Goal: Task Accomplishment & Management: Use online tool/utility

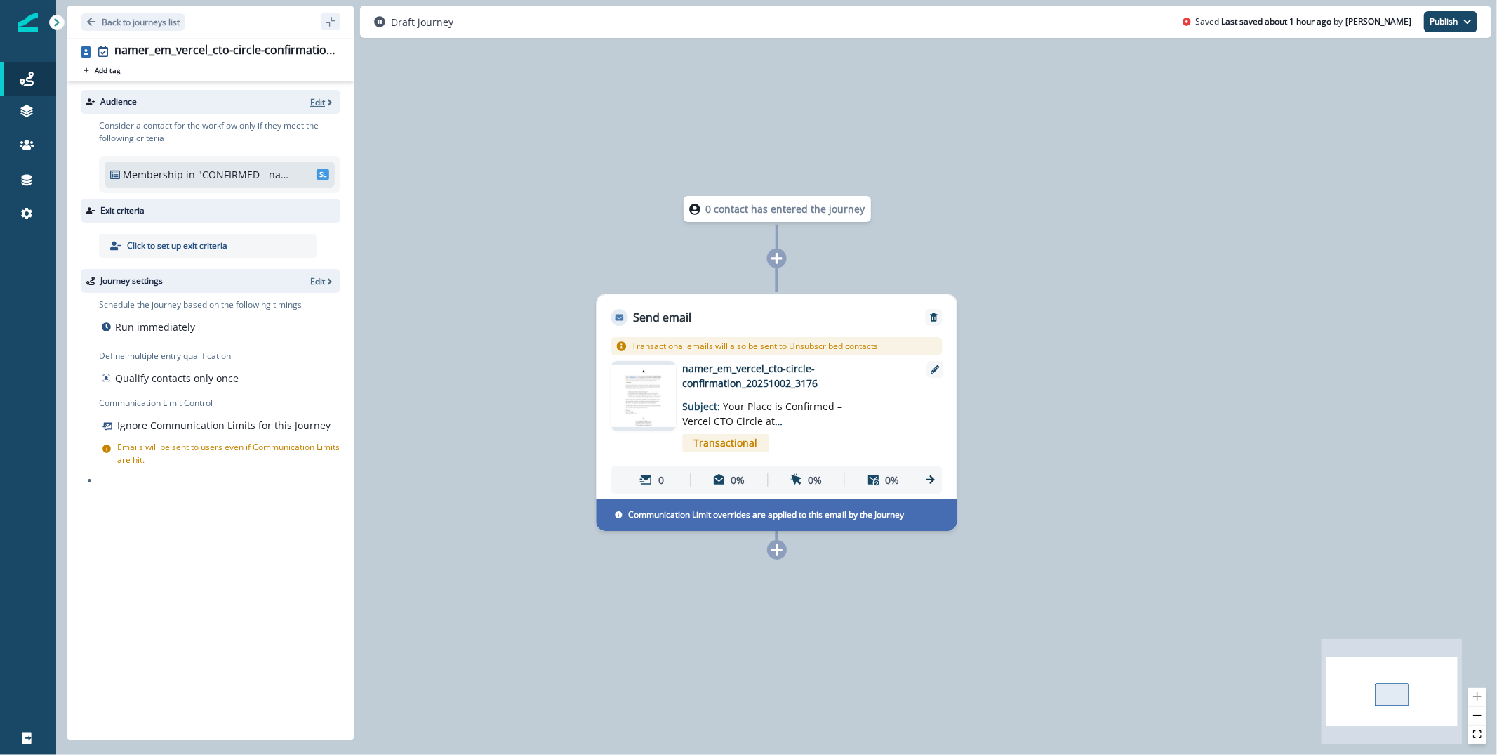
click at [320, 98] on p "Edit" at bounding box center [317, 102] width 15 height 12
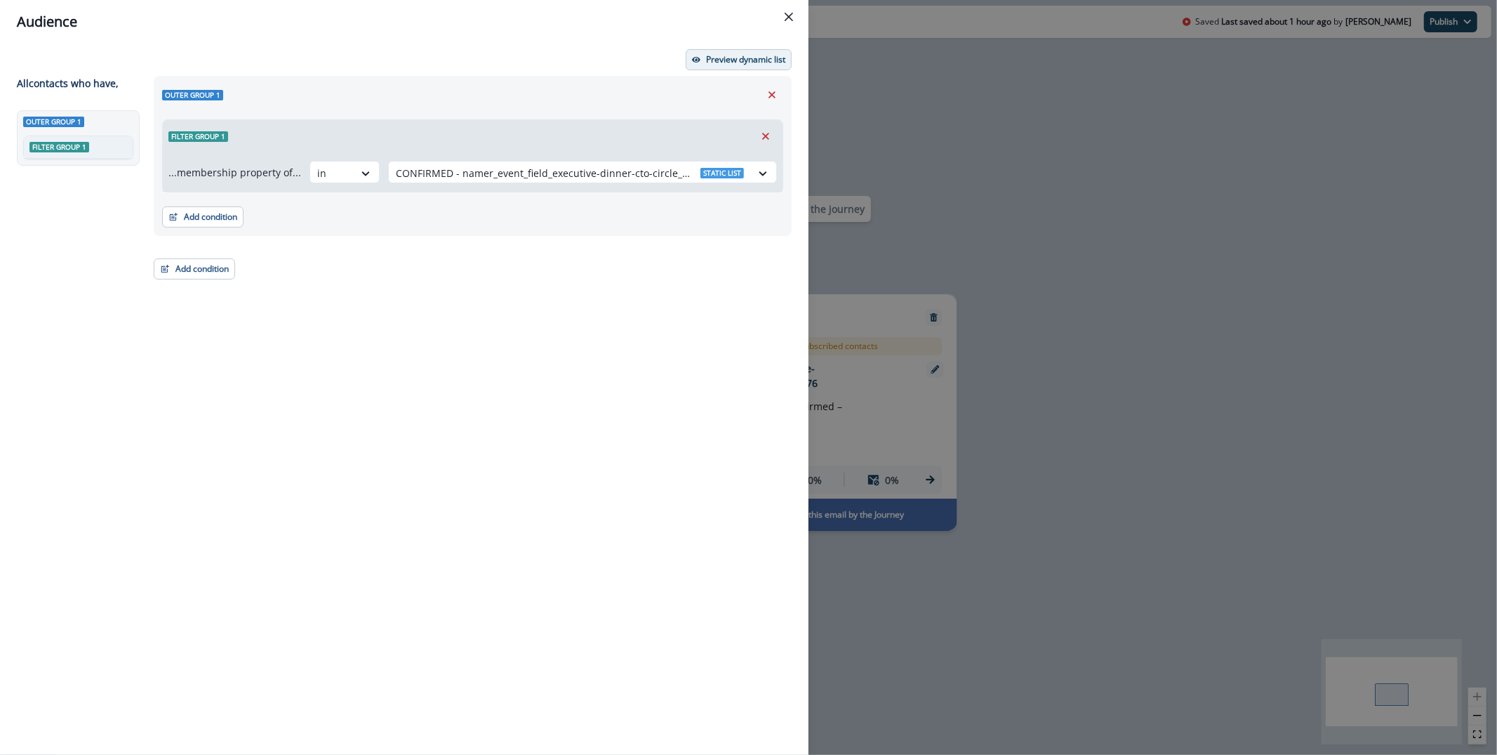
click at [694, 66] on button "Preview dynamic list" at bounding box center [739, 59] width 106 height 21
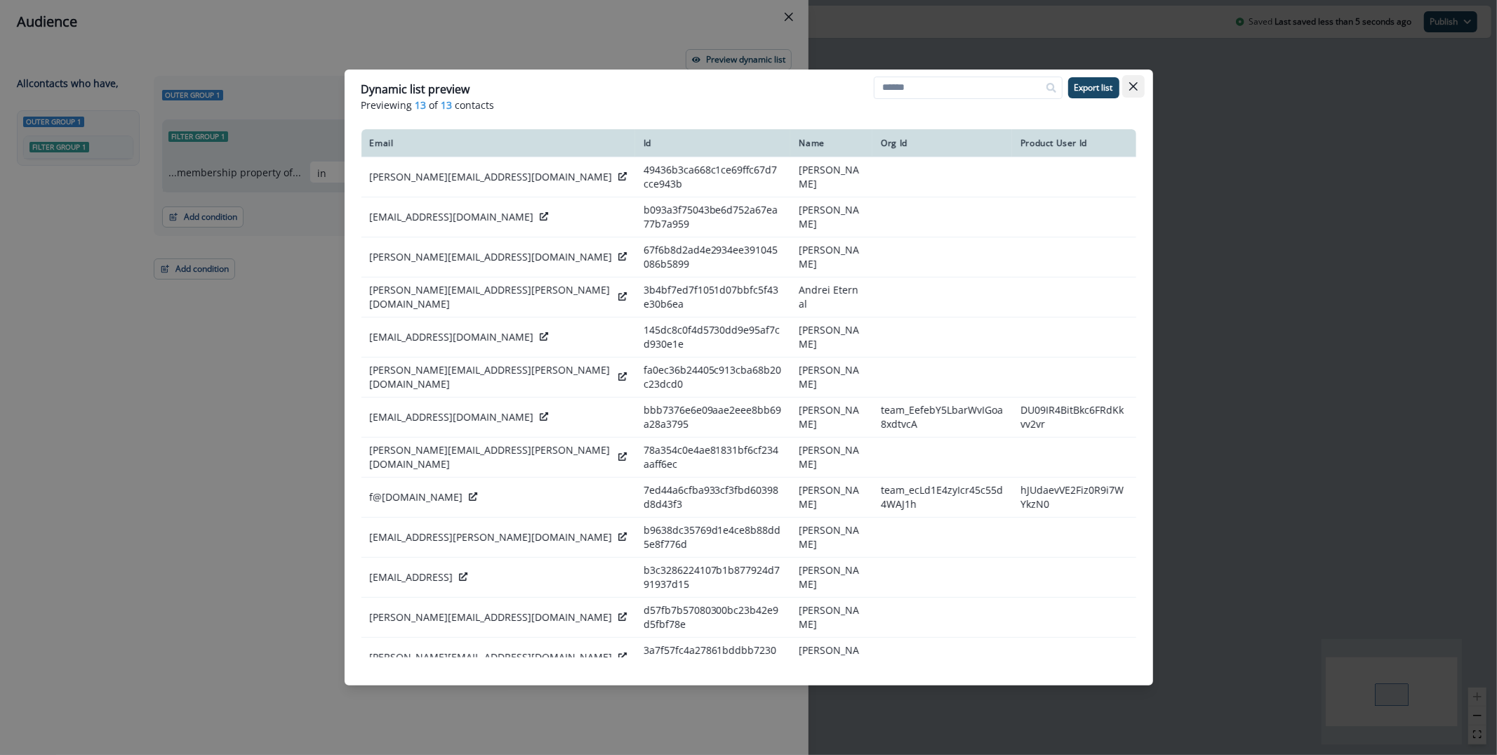
click at [1134, 82] on icon "Close" at bounding box center [1134, 86] width 8 height 8
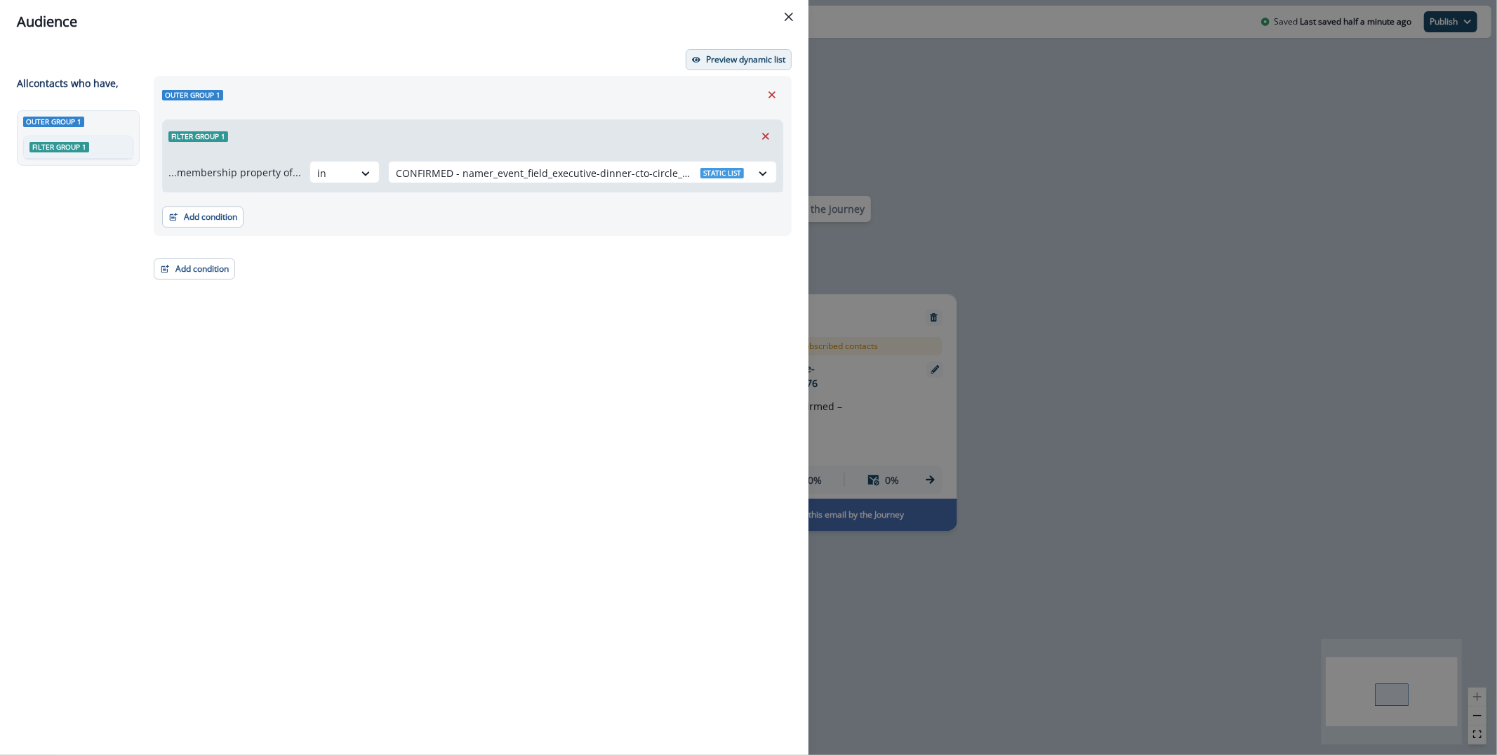
click at [744, 63] on p "Preview dynamic list" at bounding box center [745, 60] width 79 height 10
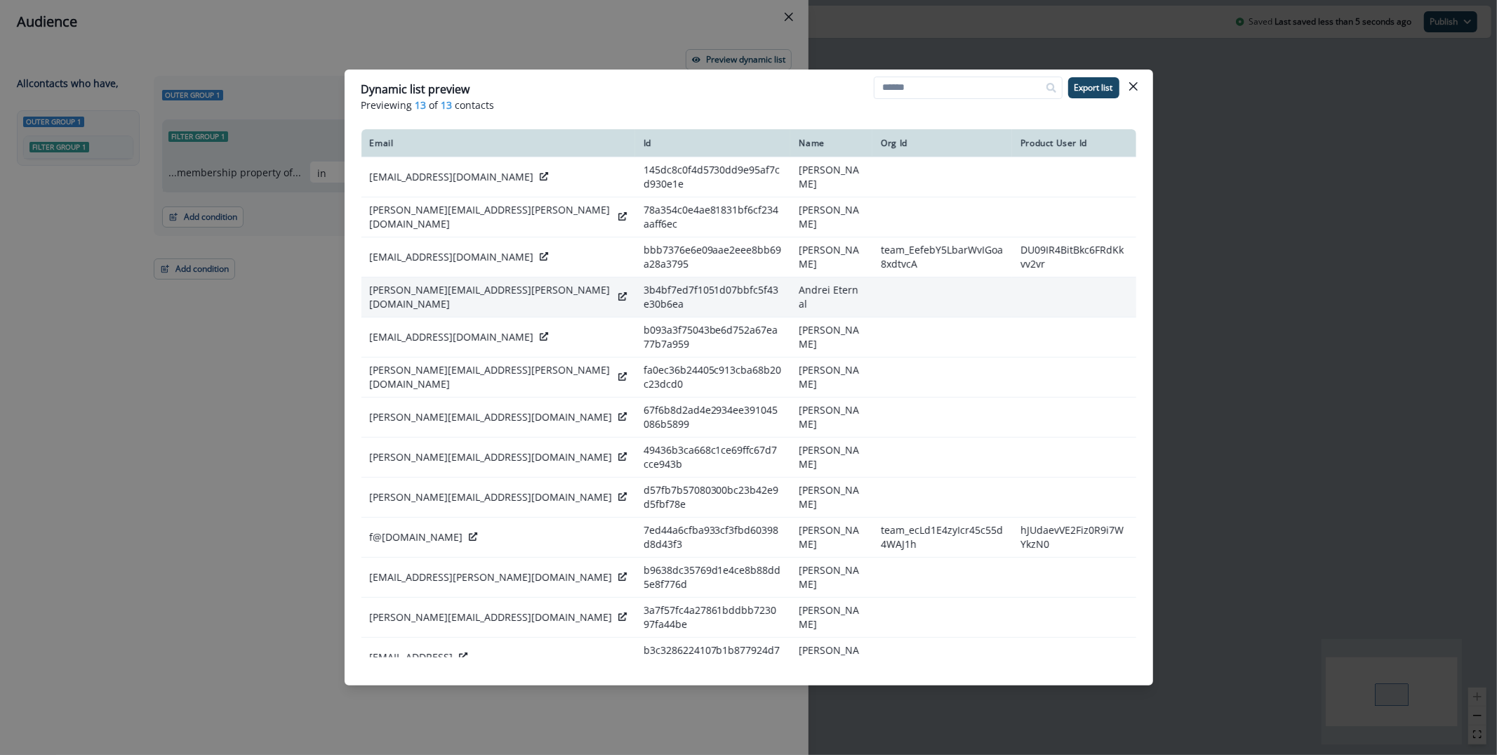
scroll to position [15, 0]
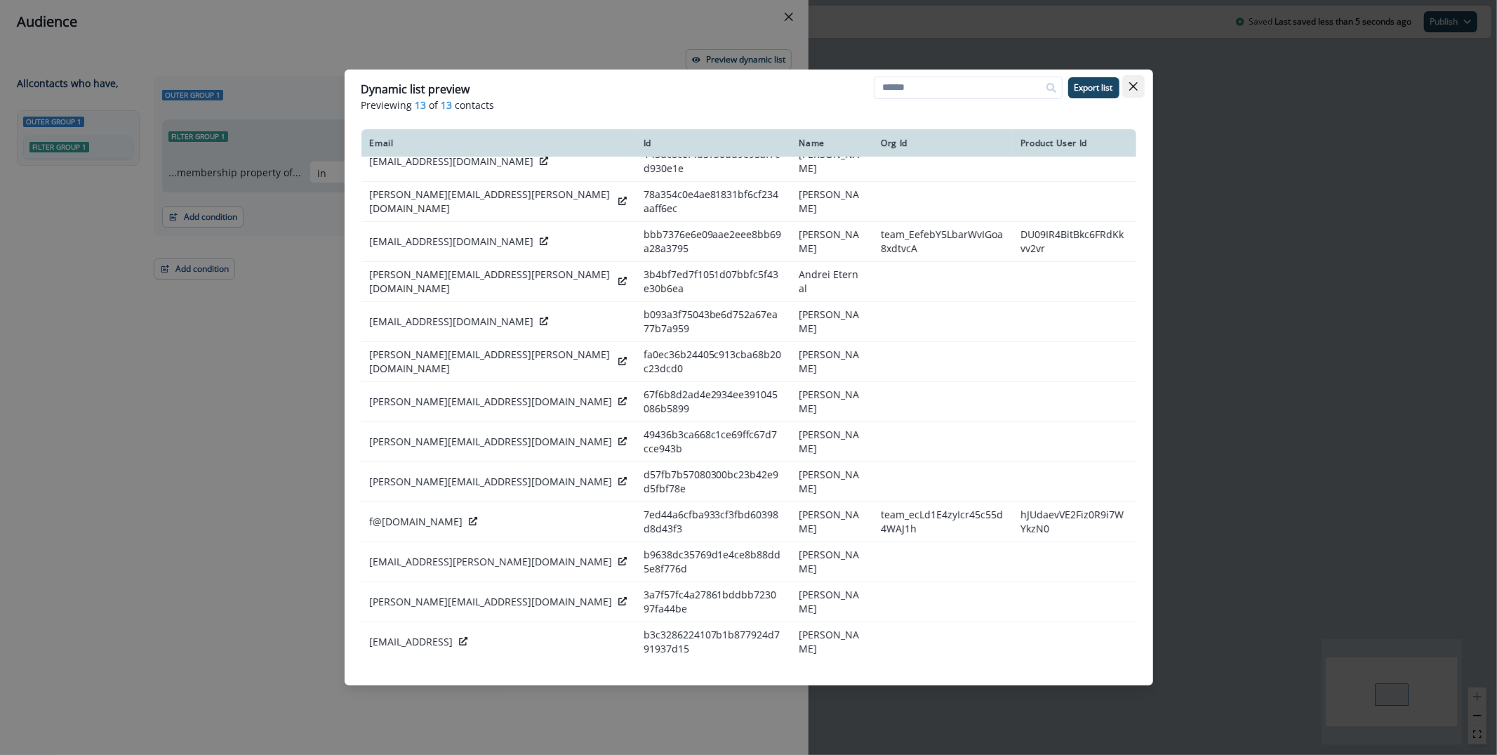
click at [1137, 83] on icon "Close" at bounding box center [1133, 86] width 8 height 8
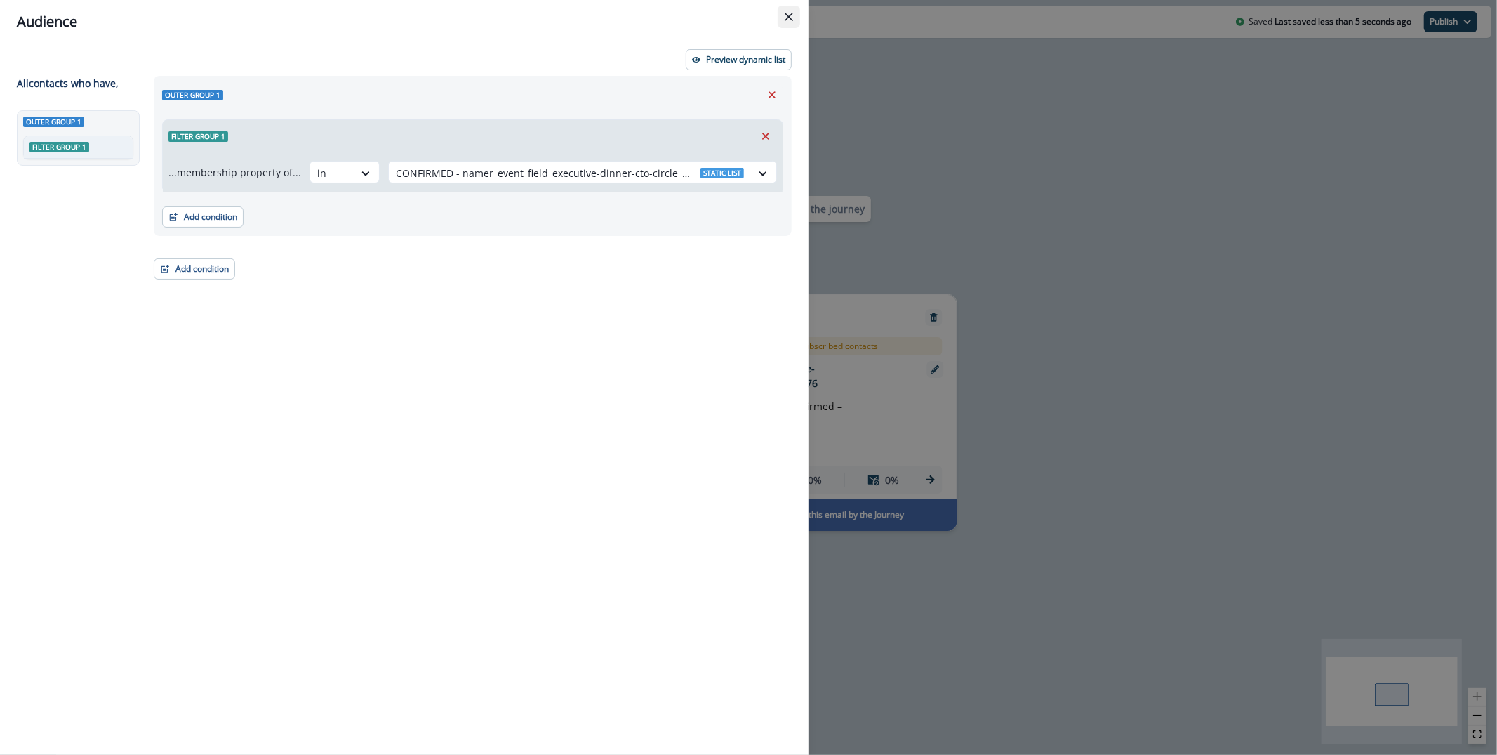
click at [791, 14] on icon "Close" at bounding box center [789, 17] width 8 height 8
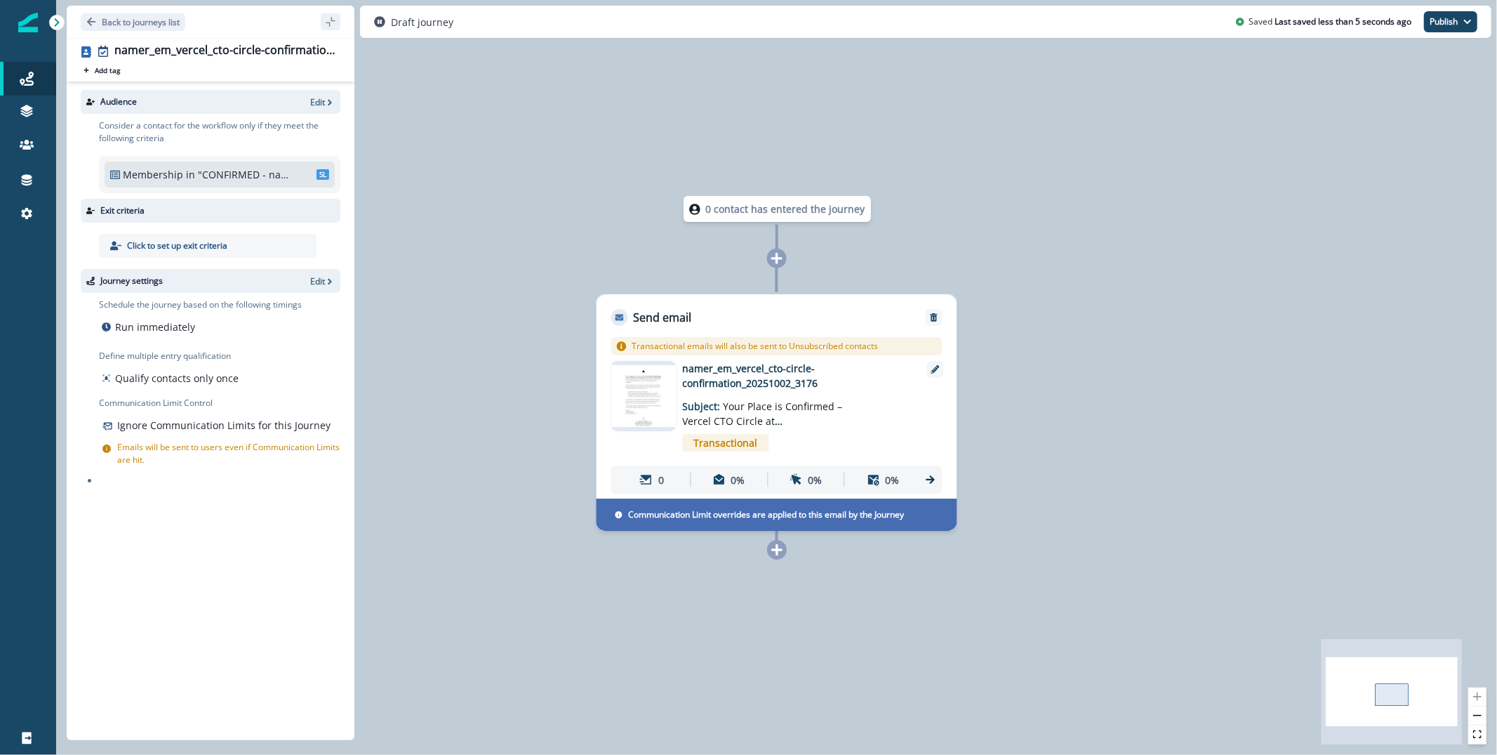
click at [1043, 259] on div "0 contact has entered the journey Send email Email asset changed, journey repor…" at bounding box center [776, 377] width 1441 height 755
click at [658, 412] on img at bounding box center [643, 396] width 65 height 62
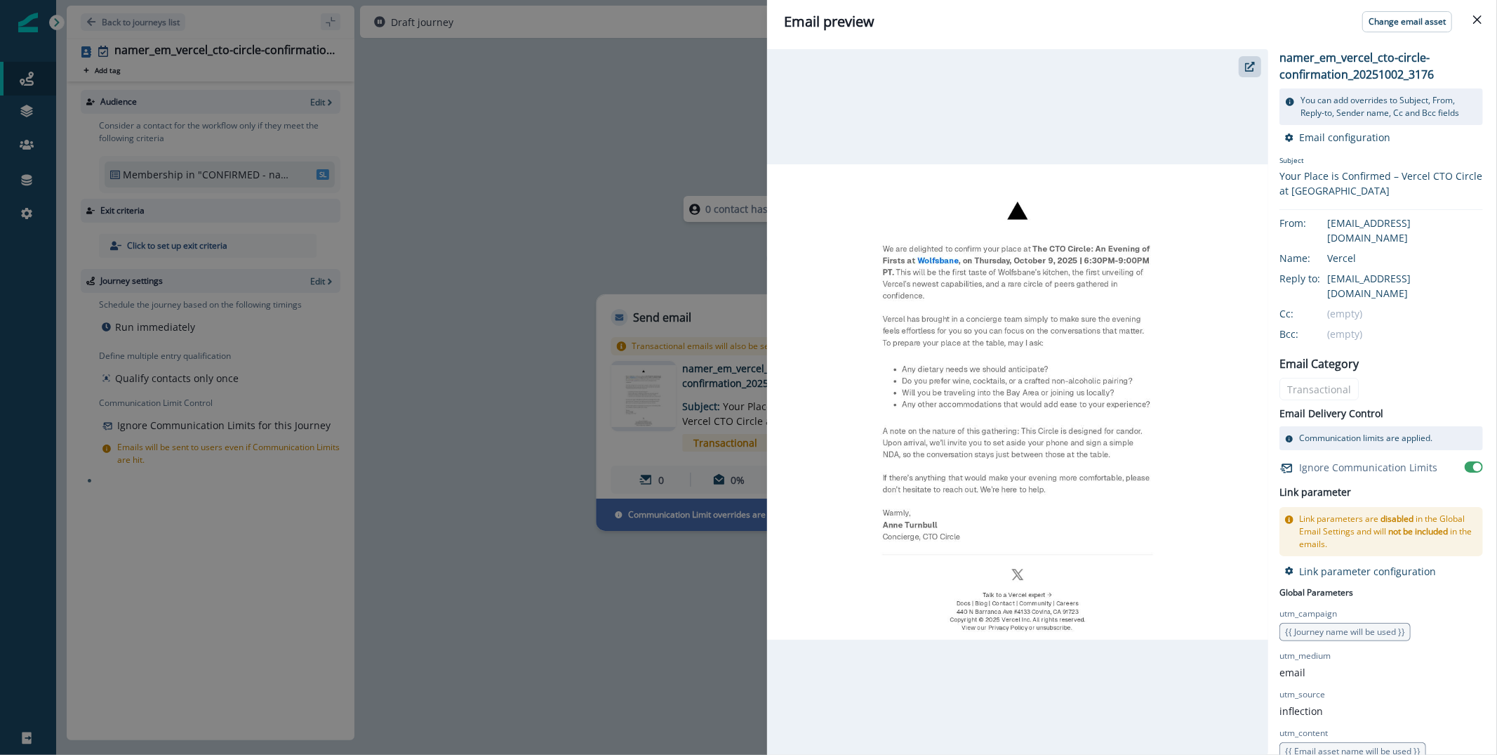
click at [596, 148] on div "Email preview Change email asset namer_em_vercel_cto-circle-confirmation_202510…" at bounding box center [748, 377] width 1497 height 755
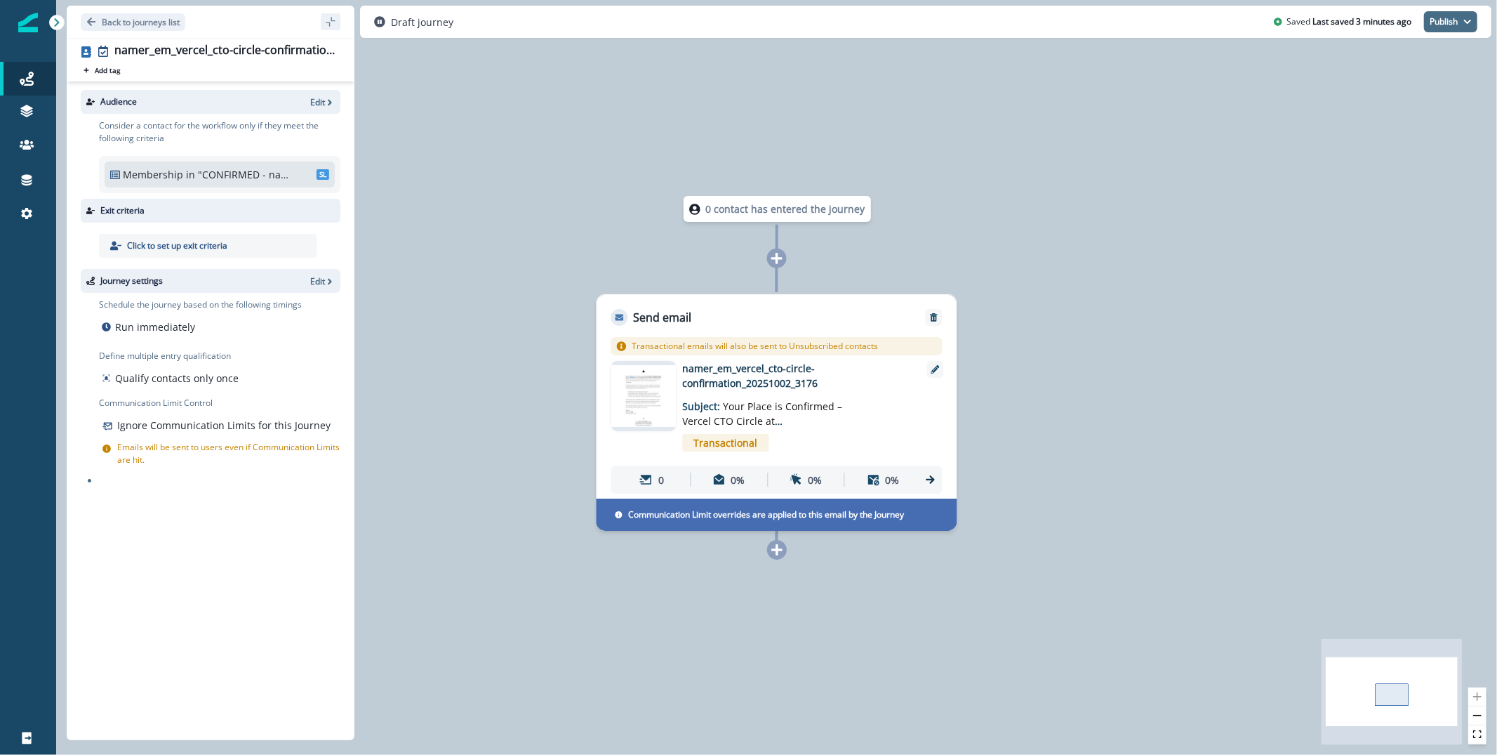
click at [1467, 22] on icon "button" at bounding box center [1467, 22] width 7 height 4
click at [1355, 59] on button "as active journey" at bounding box center [1399, 56] width 156 height 25
click at [333, 104] on icon "button" at bounding box center [330, 103] width 10 height 10
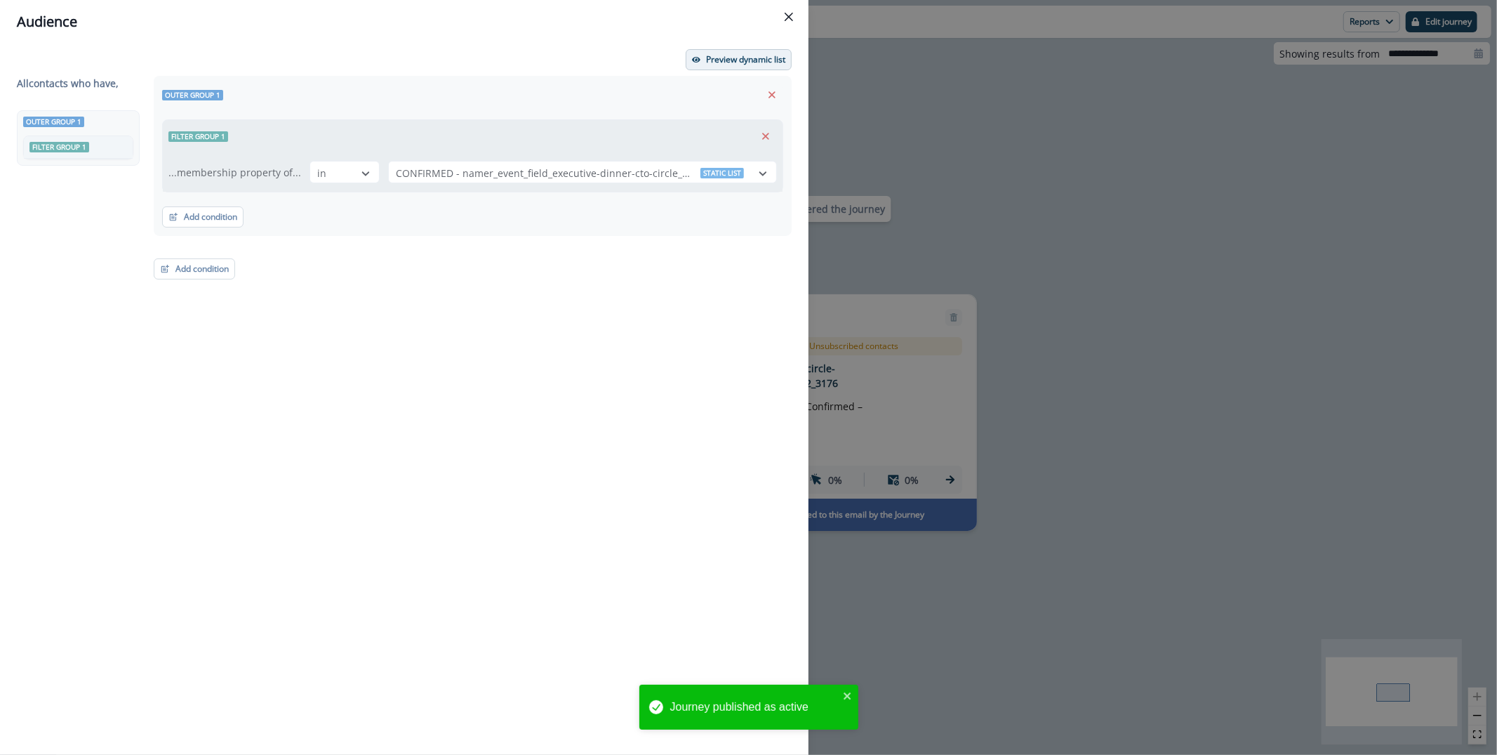
click at [706, 55] on p "Preview dynamic list" at bounding box center [745, 60] width 79 height 10
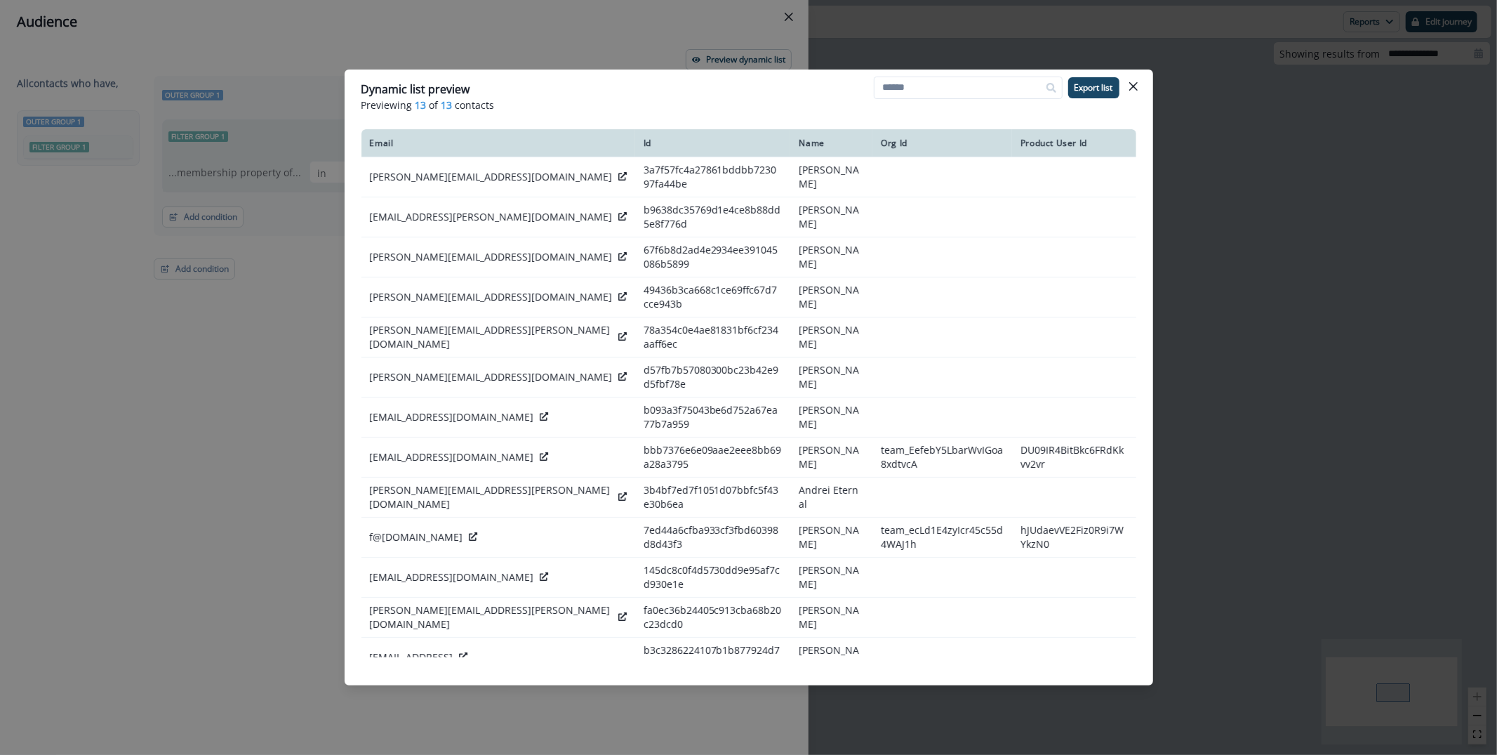
click at [1149, 91] on header "Dynamic list preview Previewing 13 of 13 contacts Export list" at bounding box center [749, 97] width 809 height 54
click at [1135, 86] on icon "Close" at bounding box center [1134, 86] width 8 height 8
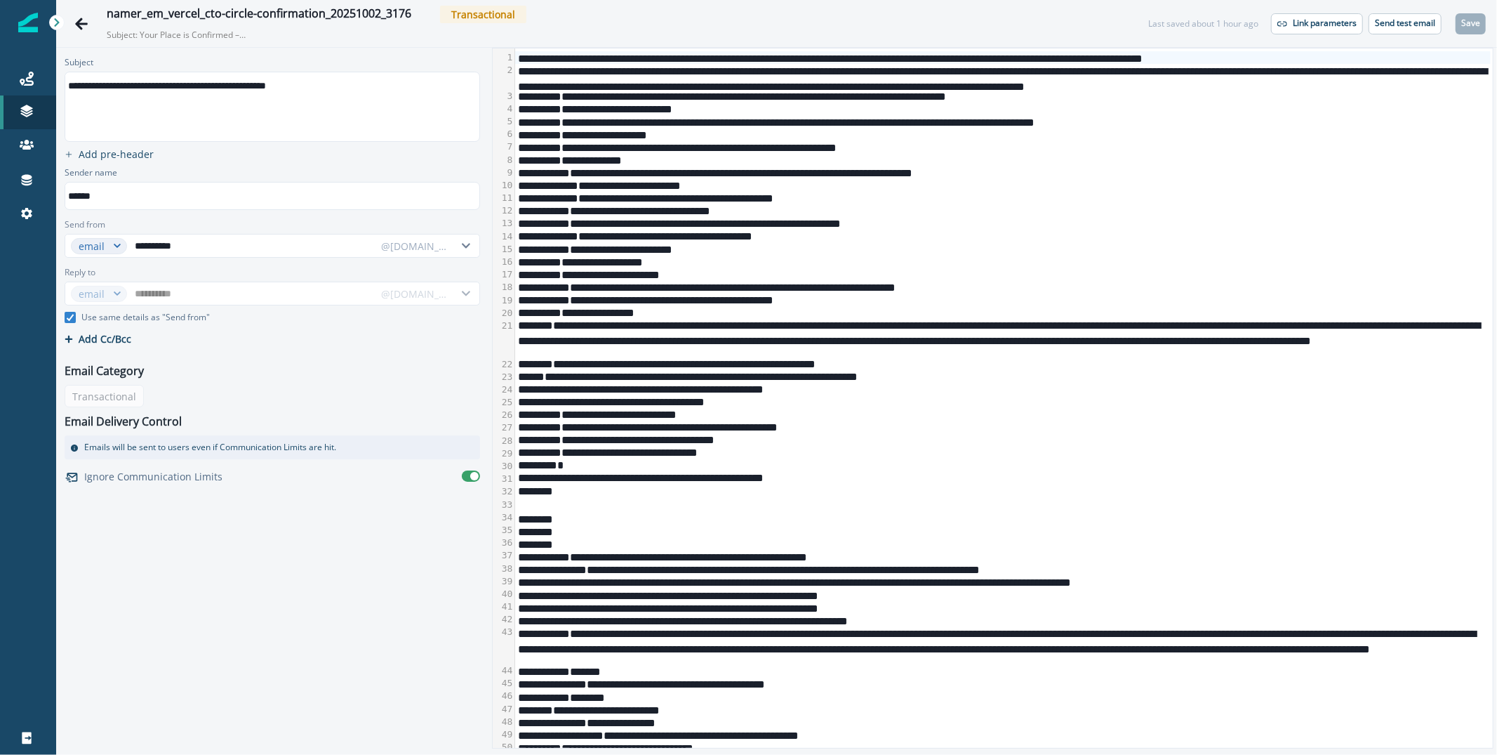
click at [889, 323] on div "**********" at bounding box center [1003, 337] width 976 height 39
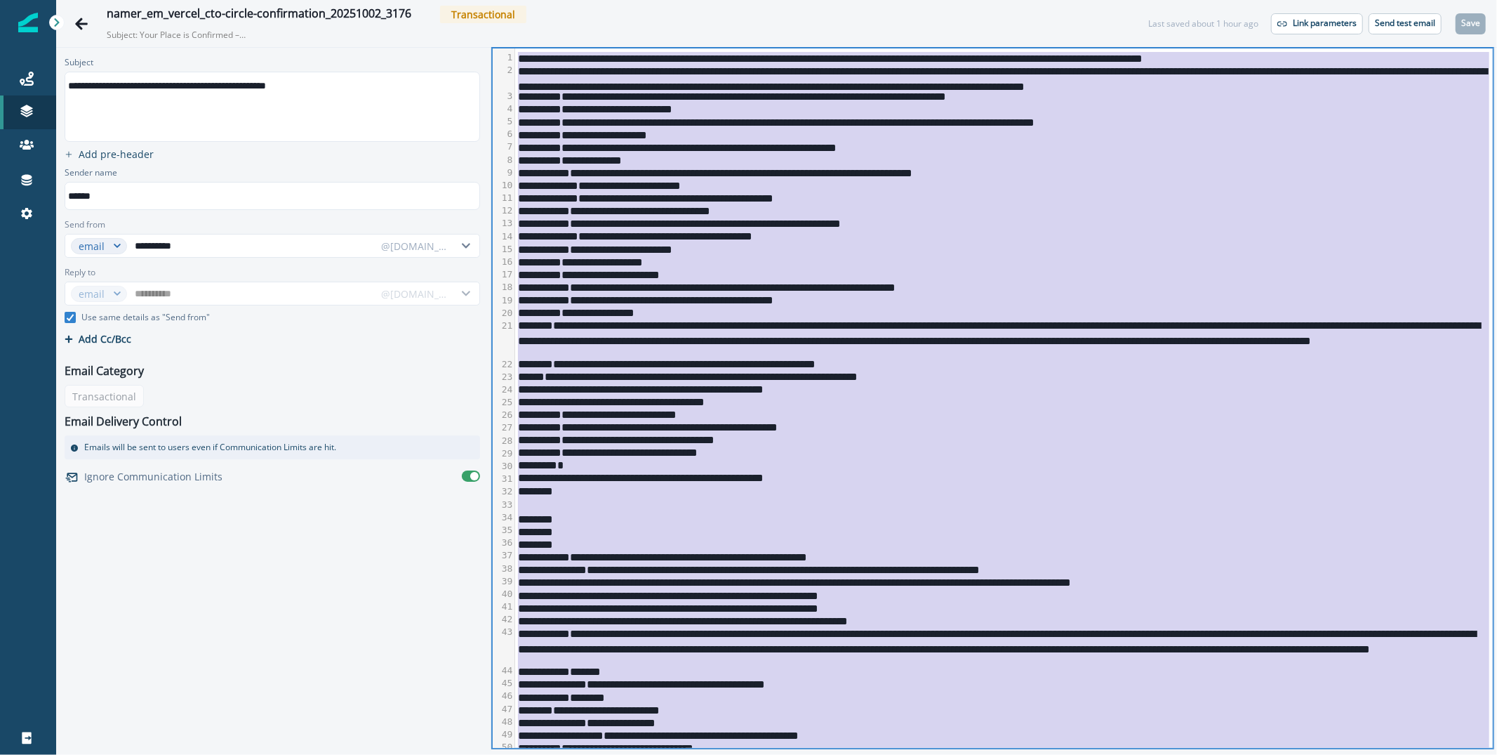
copy div "**********"
click at [988, 270] on div "**********" at bounding box center [1003, 273] width 976 height 13
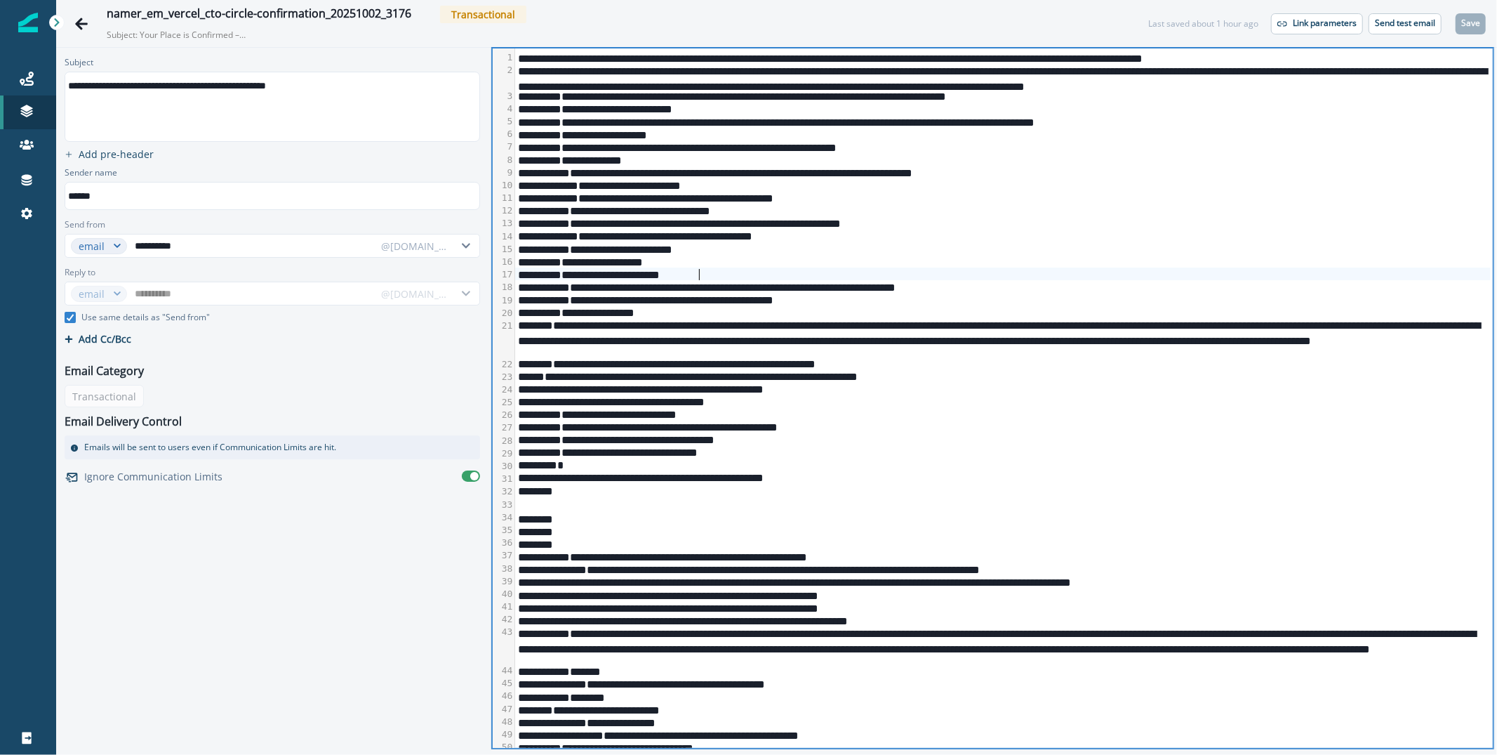
click at [659, 179] on div "**********" at bounding box center [1003, 184] width 976 height 13
click at [1396, 23] on p "Send test email" at bounding box center [1405, 23] width 60 height 10
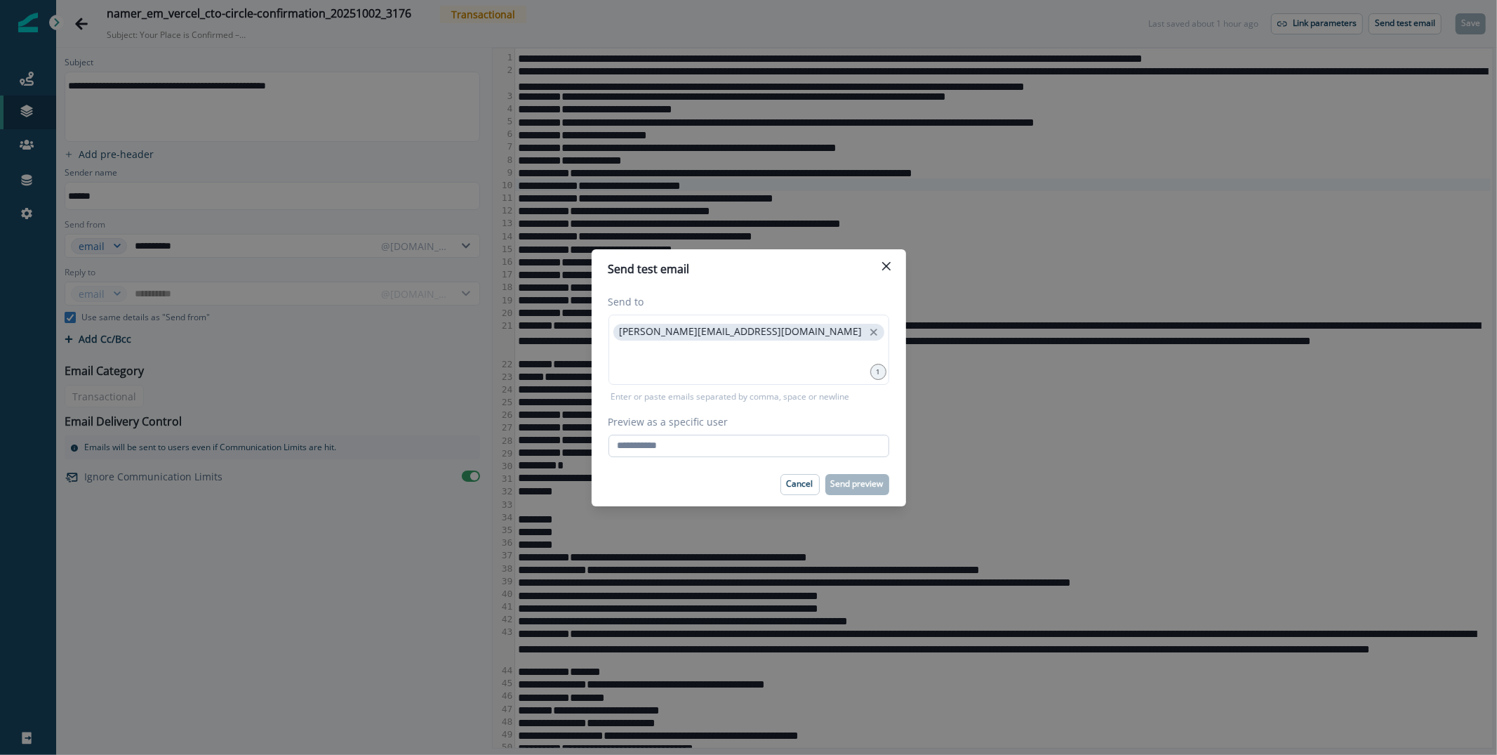
click at [731, 443] on input "Preview as a specific user" at bounding box center [749, 446] width 281 height 22
type input "**********"
click at [736, 483] on div "Cancel Send preview" at bounding box center [749, 484] width 281 height 21
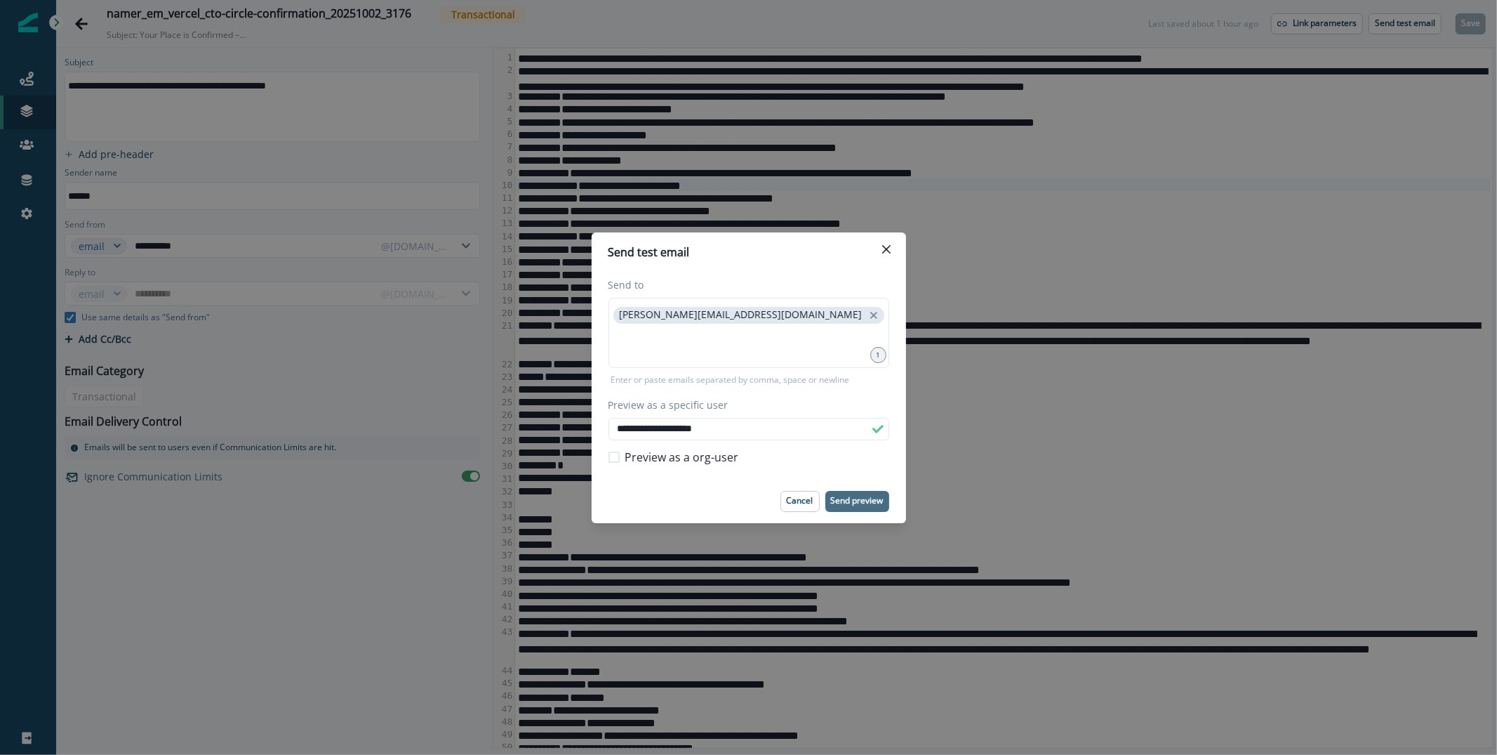
click at [863, 501] on p "Send preview" at bounding box center [857, 501] width 53 height 10
click at [885, 245] on icon "Close" at bounding box center [886, 249] width 8 height 8
